Goal: Entertainment & Leisure: Consume media (video, audio)

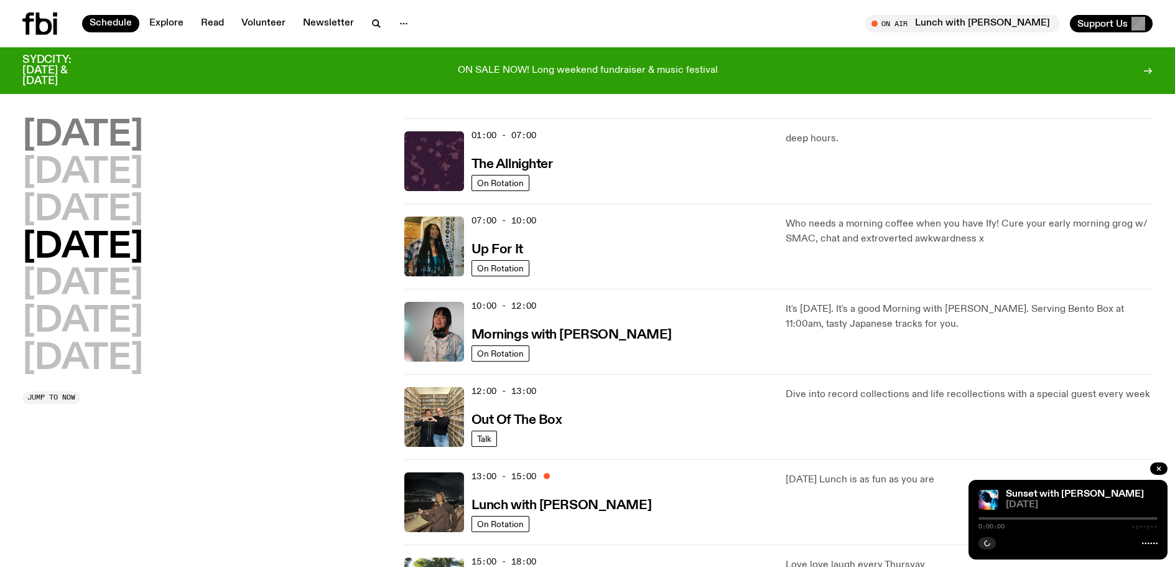
click at [104, 128] on h2 "[DATE]" at bounding box center [82, 135] width 121 height 35
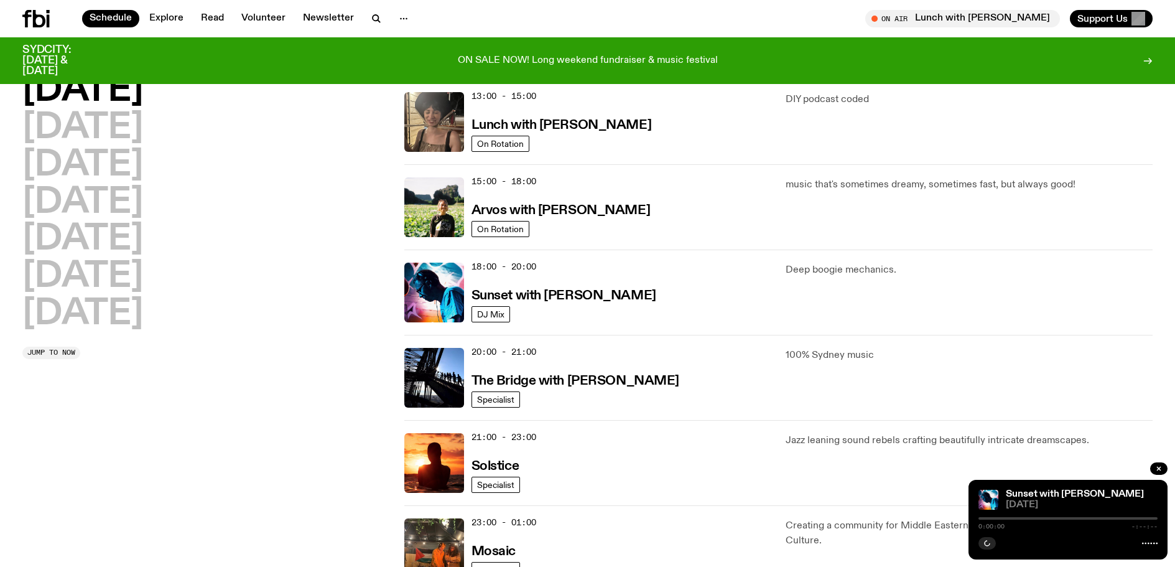
scroll to position [284, 0]
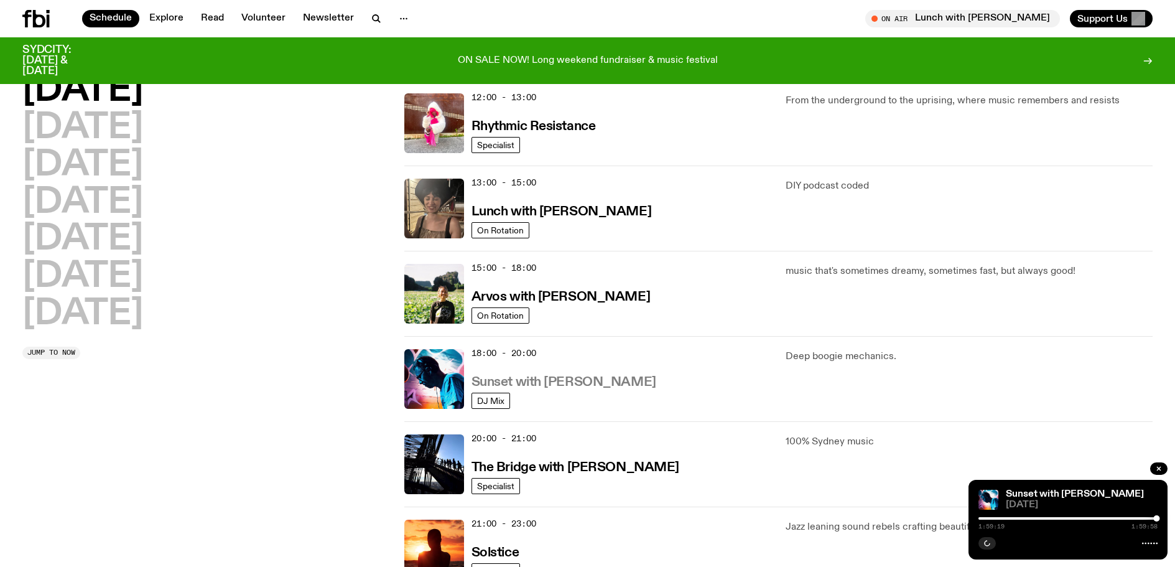
click at [553, 381] on h3 "Sunset with [PERSON_NAME]" at bounding box center [564, 382] width 185 height 13
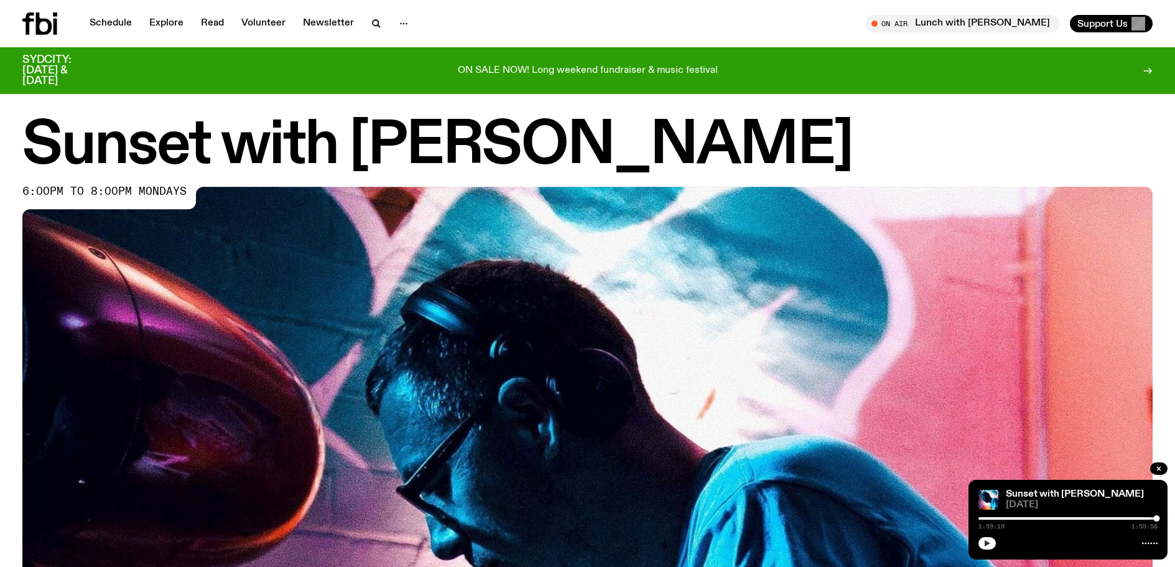
click at [985, 542] on icon "button" at bounding box center [988, 543] width 6 height 6
click at [982, 519] on div "1:59:20 1:59:58" at bounding box center [1068, 521] width 179 height 15
click at [982, 518] on div at bounding box center [1067, 518] width 179 height 2
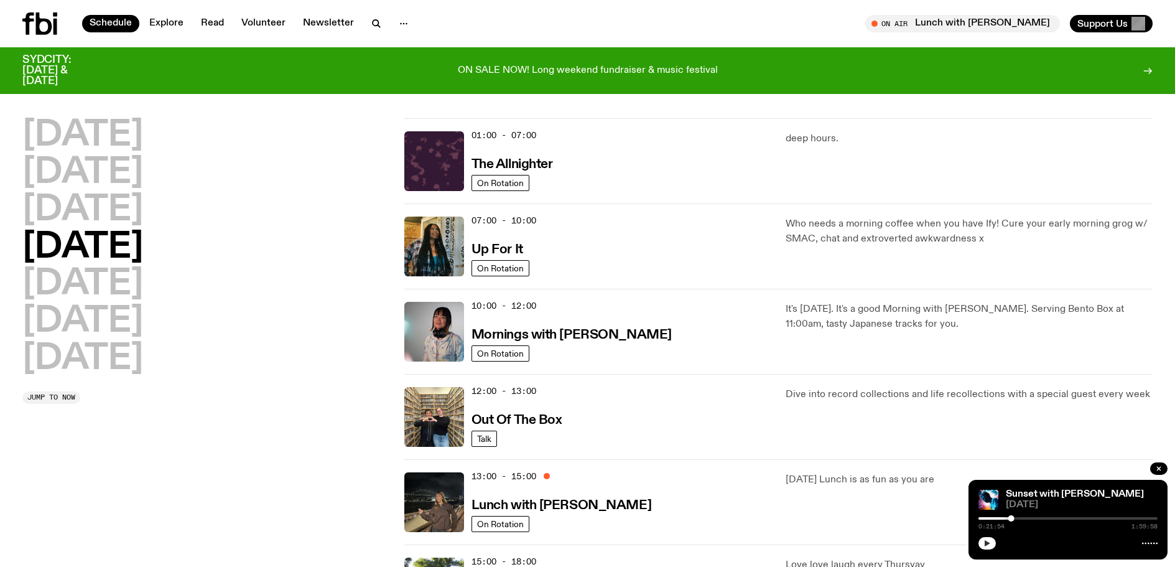
click at [987, 541] on icon "button" at bounding box center [987, 542] width 7 height 7
click at [983, 542] on button "button" at bounding box center [987, 543] width 17 height 12
